Goal: Information Seeking & Learning: Learn about a topic

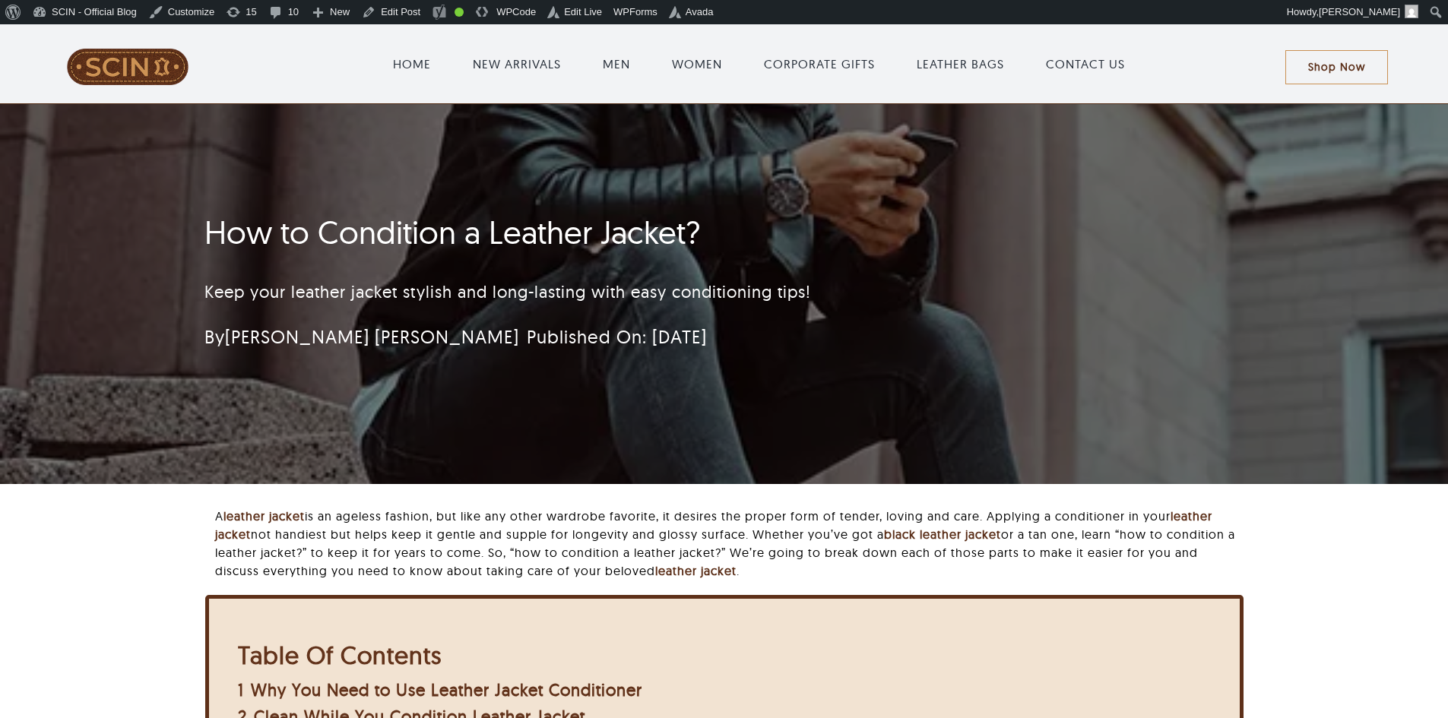
click at [493, 251] on h1 "How to Condition a Leather Jacket?" at bounding box center [633, 233] width 858 height 38
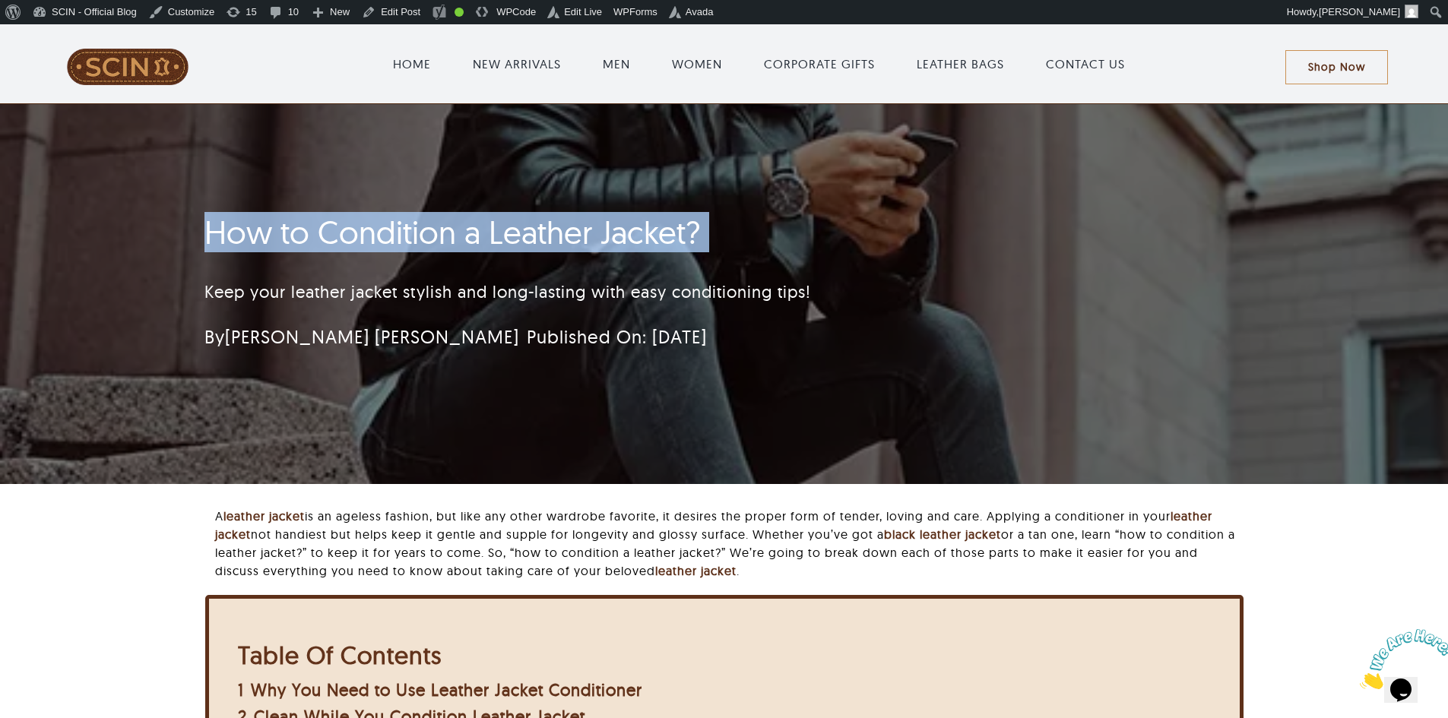
click at [493, 251] on h1 "How to Condition a Leather Jacket?" at bounding box center [633, 233] width 858 height 38
copy h1 "How to Condition a Leather Jacket?"
click at [845, 280] on p "Keep your leather jacket stylish and long-lasting with easy conditioning tips!" at bounding box center [633, 292] width 858 height 25
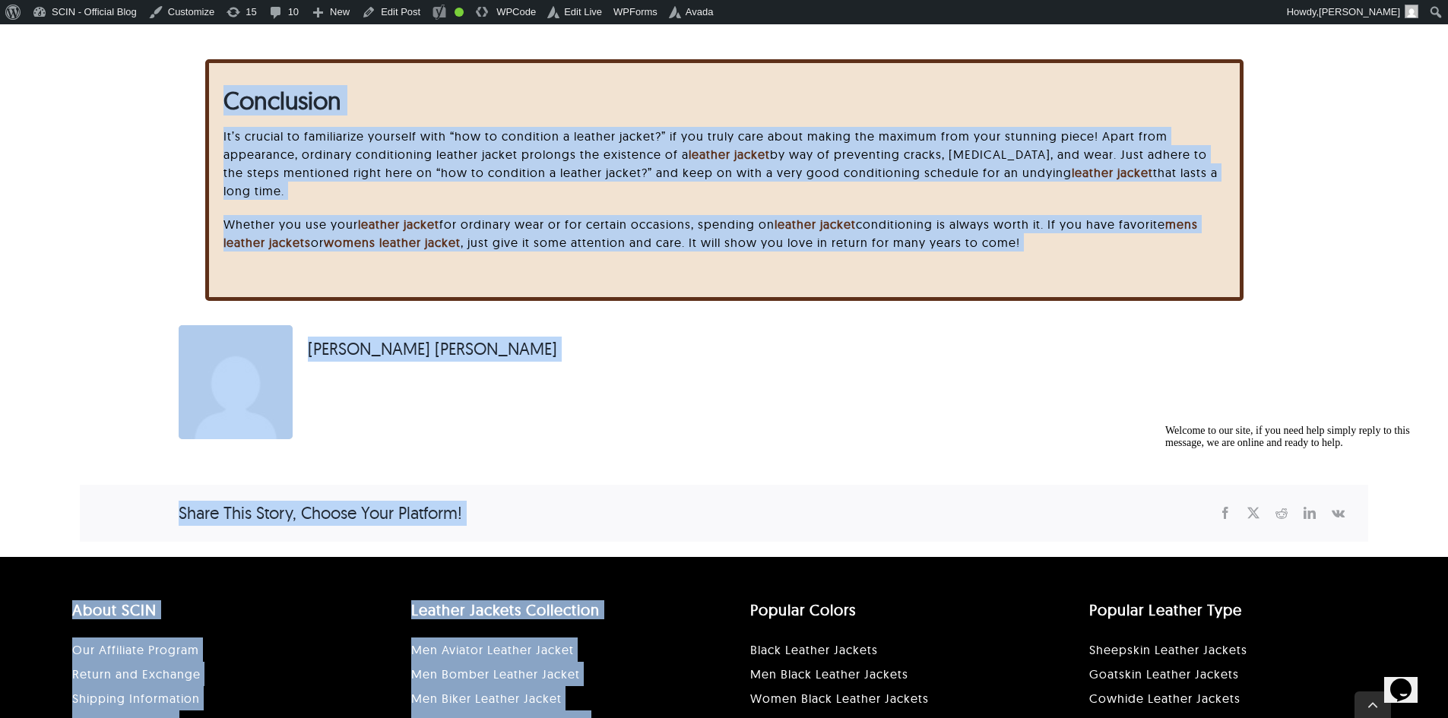
scroll to position [4407, 0]
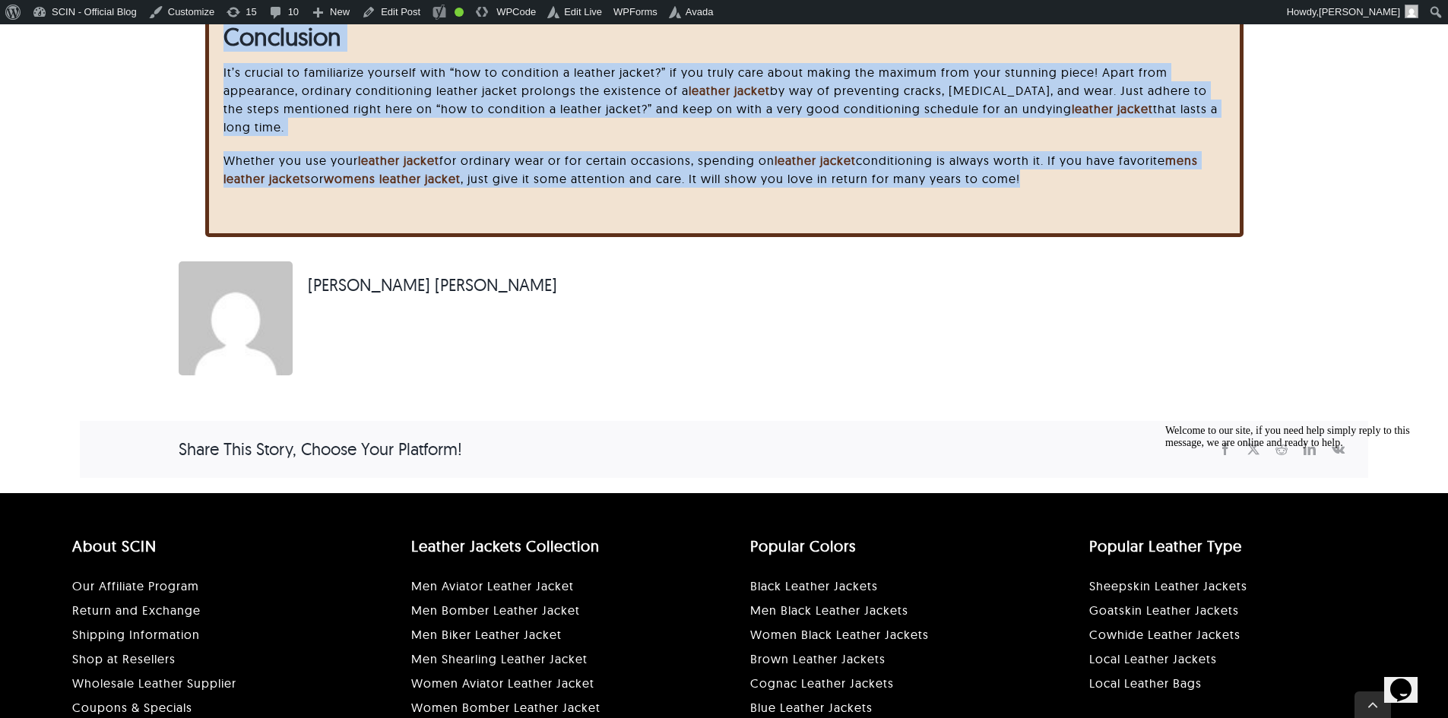
drag, startPoint x: 106, startPoint y: 204, endPoint x: 1072, endPoint y: 177, distance: 966.4
copy div "How to Condition a Leather Jacket? Keep your leather jacket stylish and long-la…"
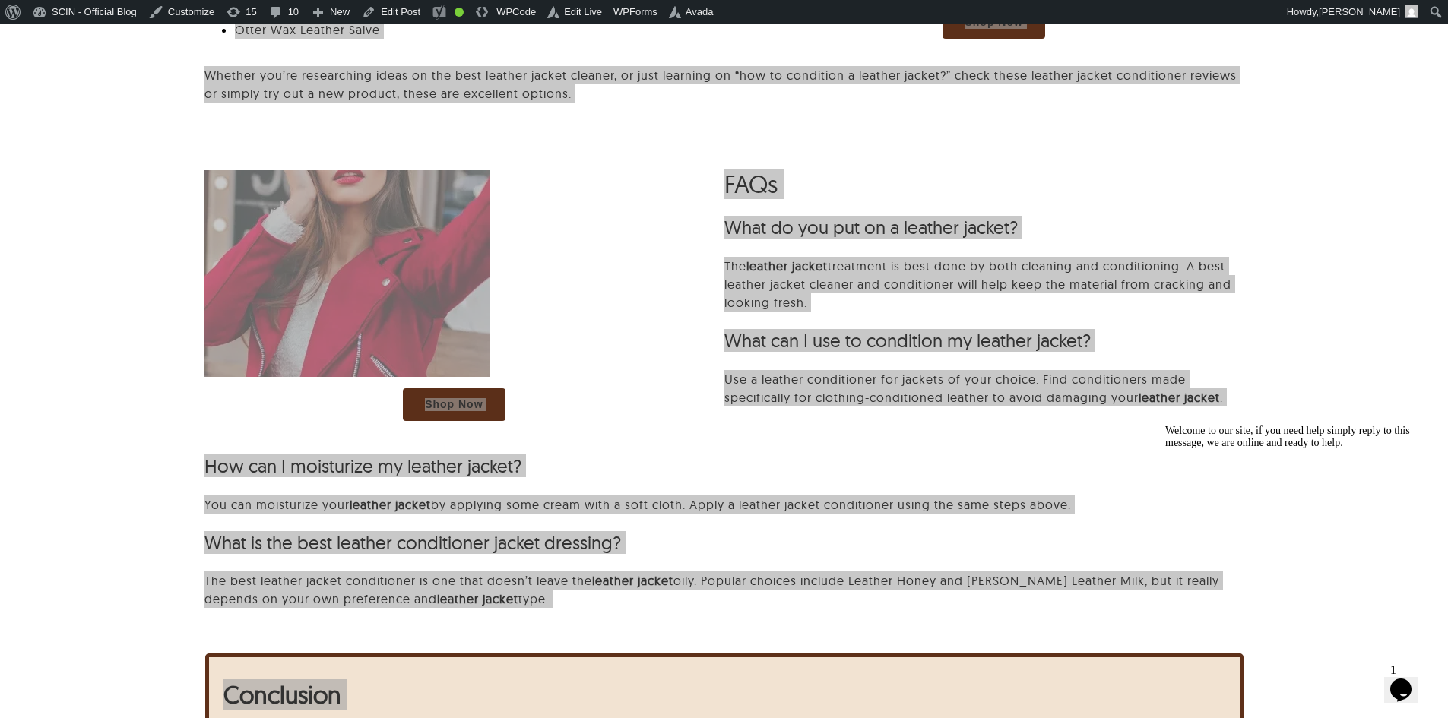
scroll to position [3647, 0]
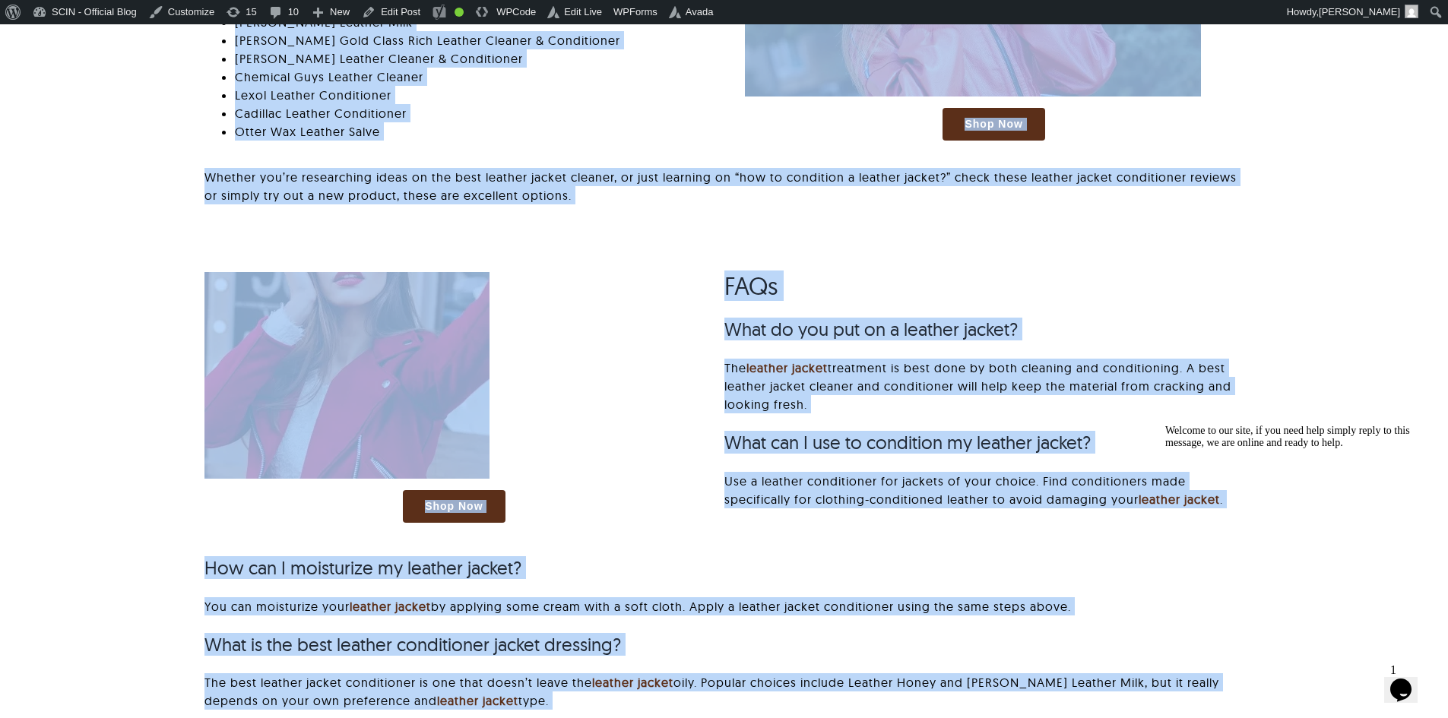
drag, startPoint x: 153, startPoint y: 430, endPoint x: 166, endPoint y: 420, distance: 16.9
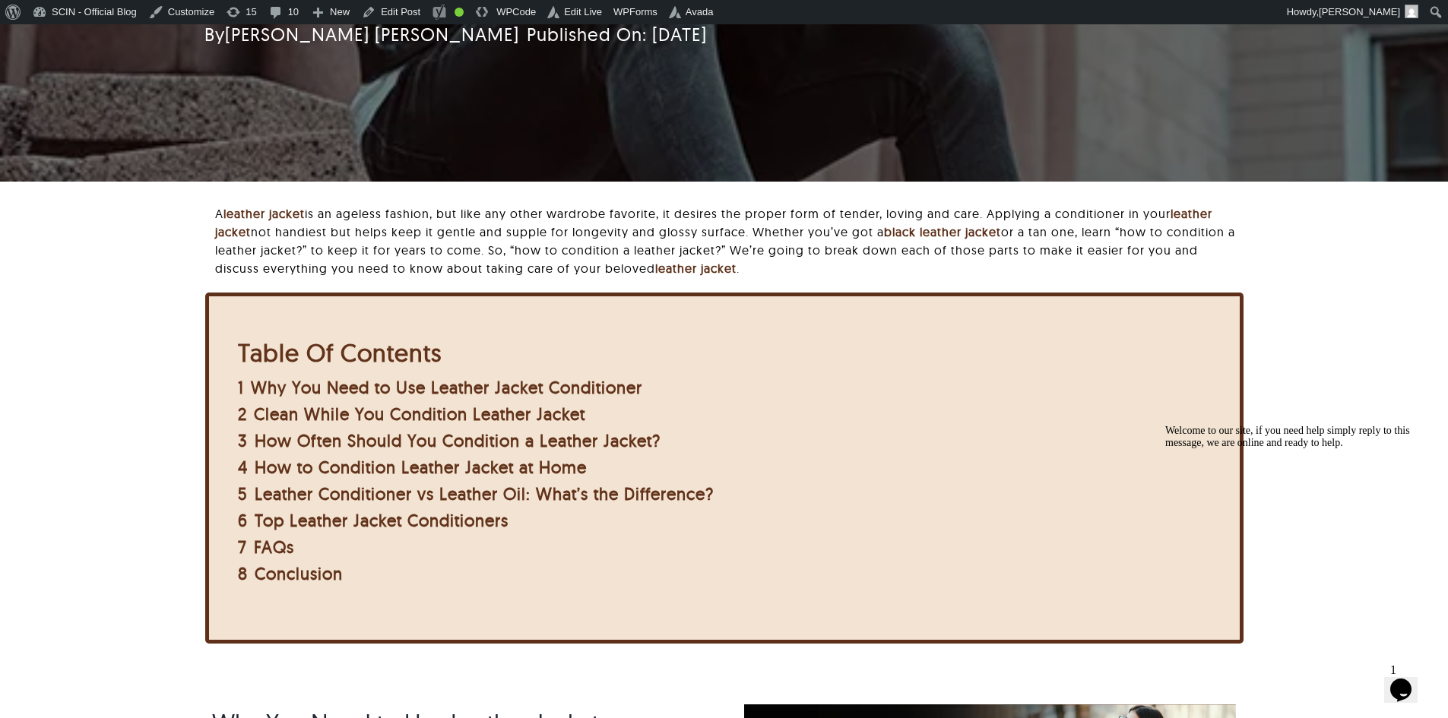
scroll to position [0, 0]
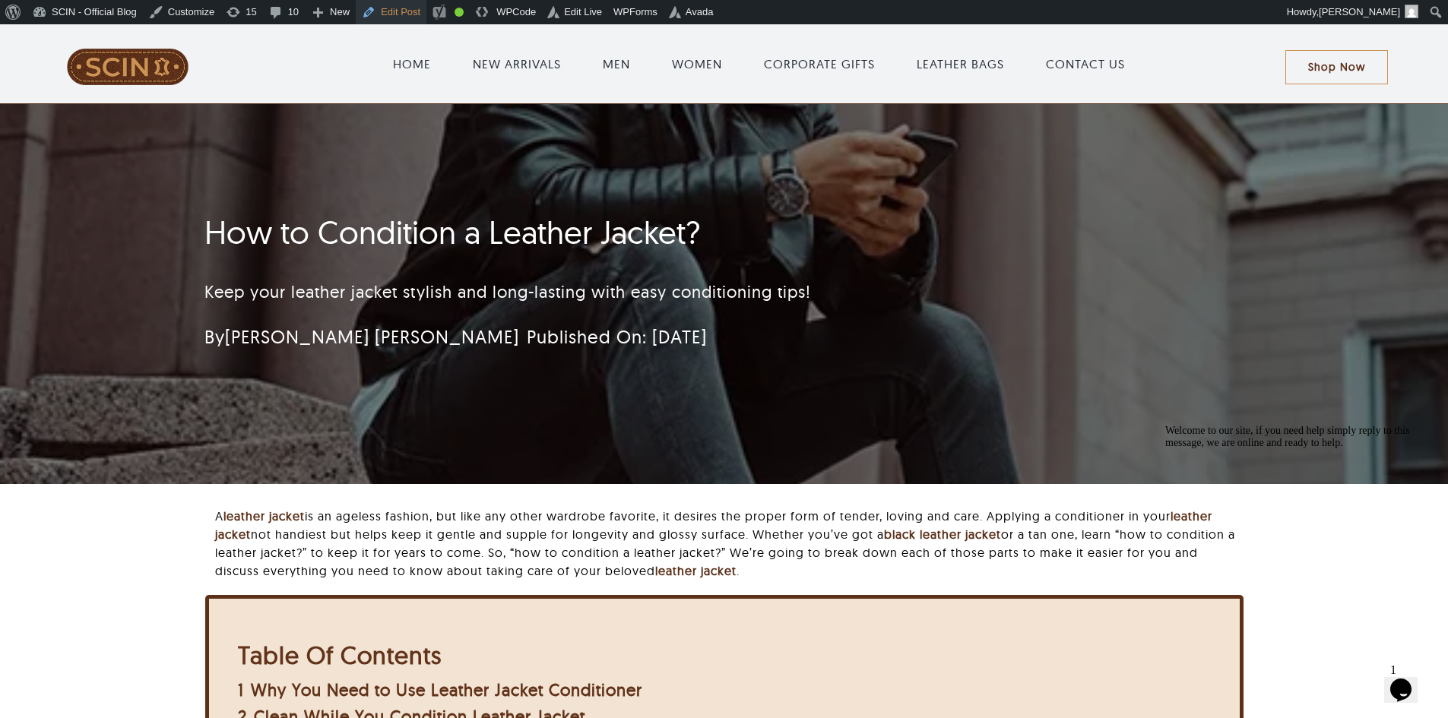
click at [379, 12] on link "Edit Post" at bounding box center [391, 12] width 71 height 24
